Goal: Task Accomplishment & Management: Use online tool/utility

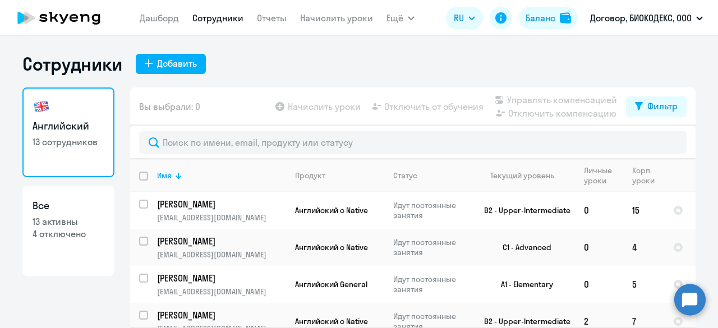
select select "30"
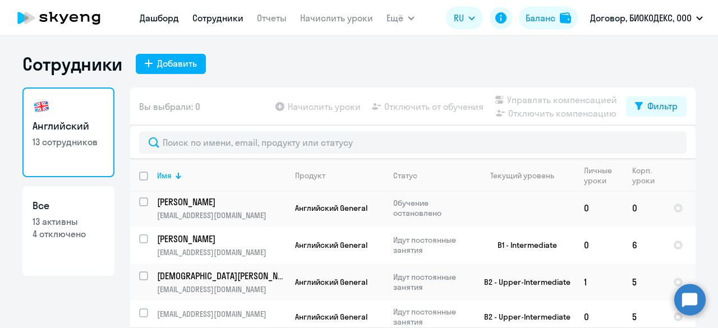
click at [156, 22] on link "Дашборд" at bounding box center [159, 17] width 39 height 11
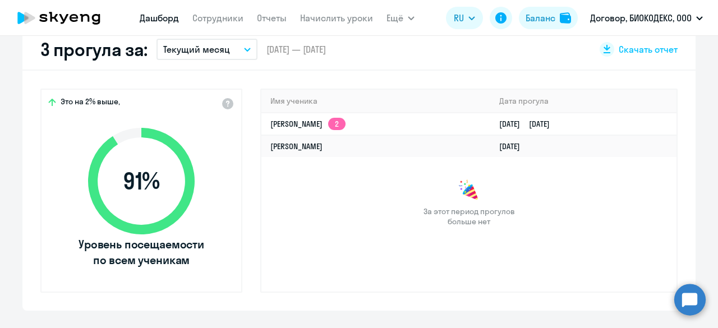
scroll to position [224, 0]
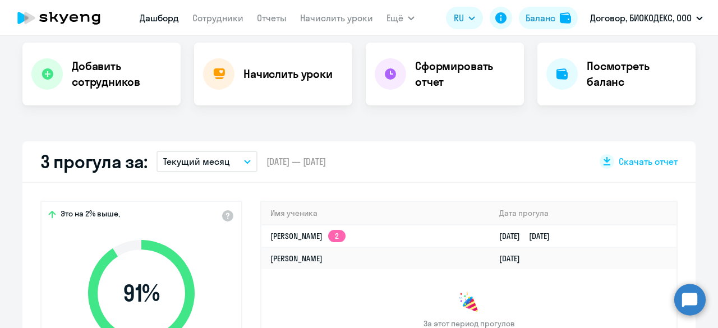
select select "30"
click at [264, 74] on h4 "Начислить уроки" at bounding box center [287, 74] width 89 height 16
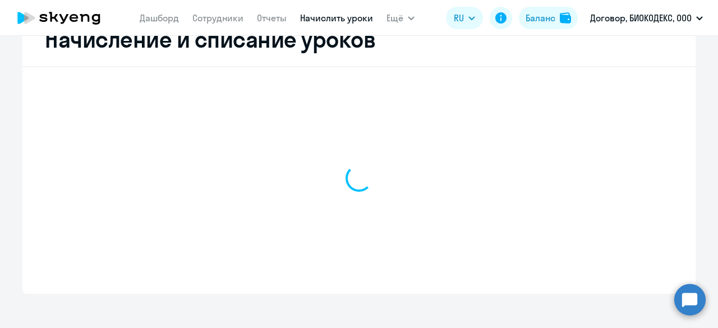
scroll to position [230, 0]
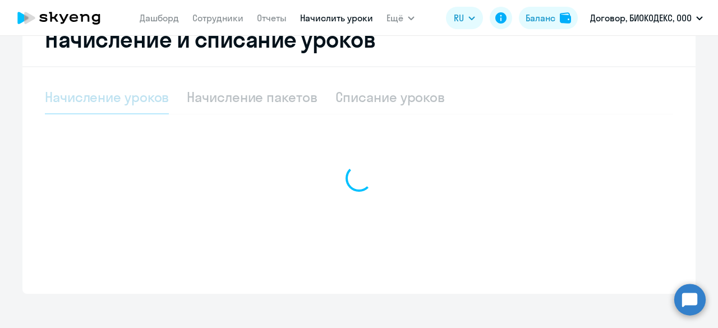
select select "10"
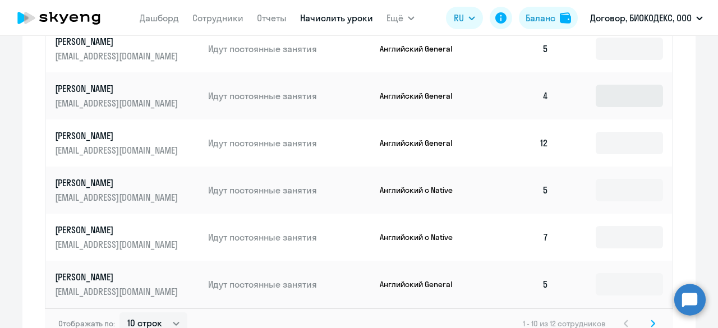
scroll to position [679, 0]
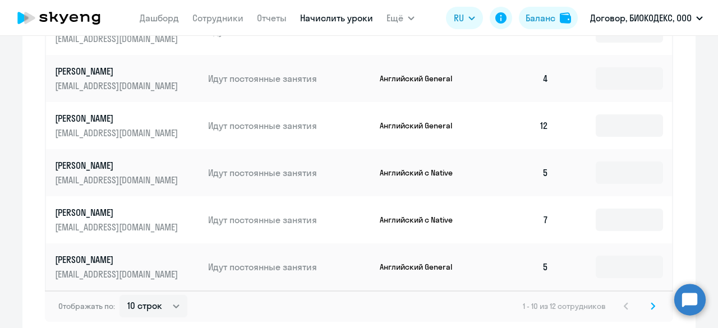
click at [651, 304] on icon at bounding box center [652, 306] width 3 height 6
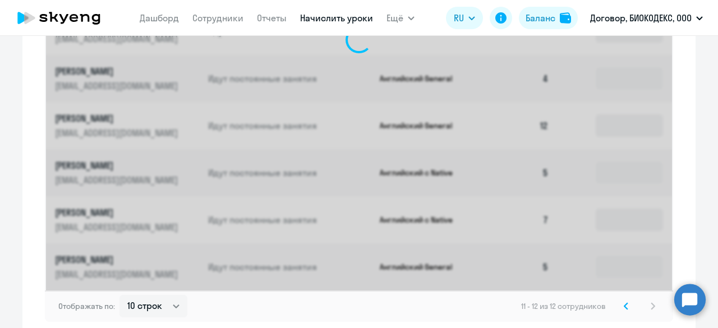
scroll to position [402, 0]
